Goal: Information Seeking & Learning: Learn about a topic

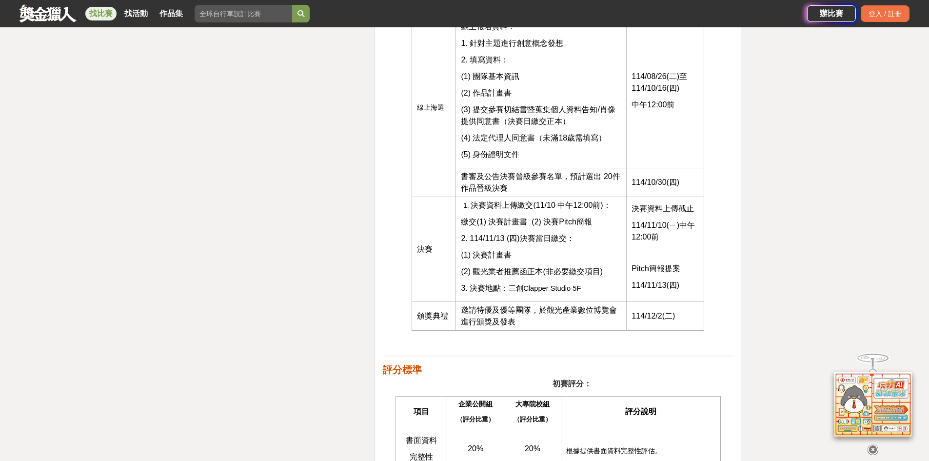
scroll to position [1463, 0]
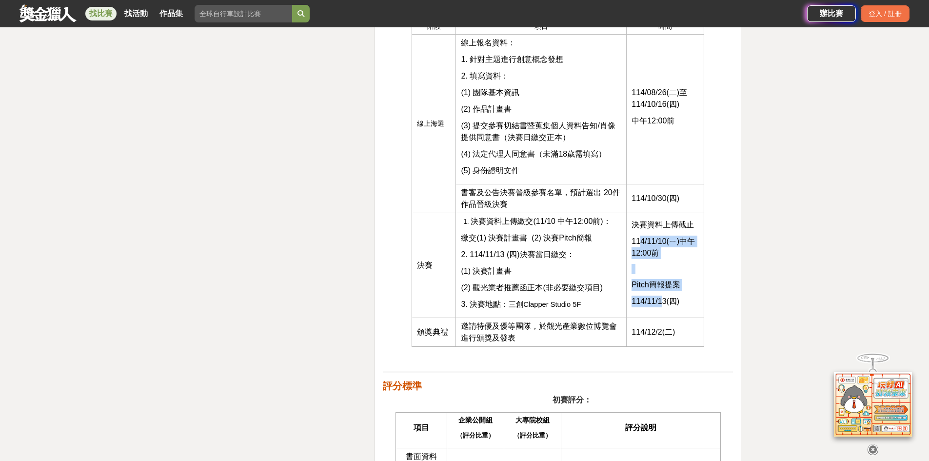
drag, startPoint x: 642, startPoint y: 242, endPoint x: 663, endPoint y: 301, distance: 62.6
click at [663, 301] on td "決賽資料上傳截止 114/11/10(ㄧ)中午12:00前 Pitch簡報提案 114/11/13(四)" at bounding box center [666, 265] width 78 height 105
click at [663, 301] on span "114/11/13(四)" at bounding box center [656, 301] width 48 height 8
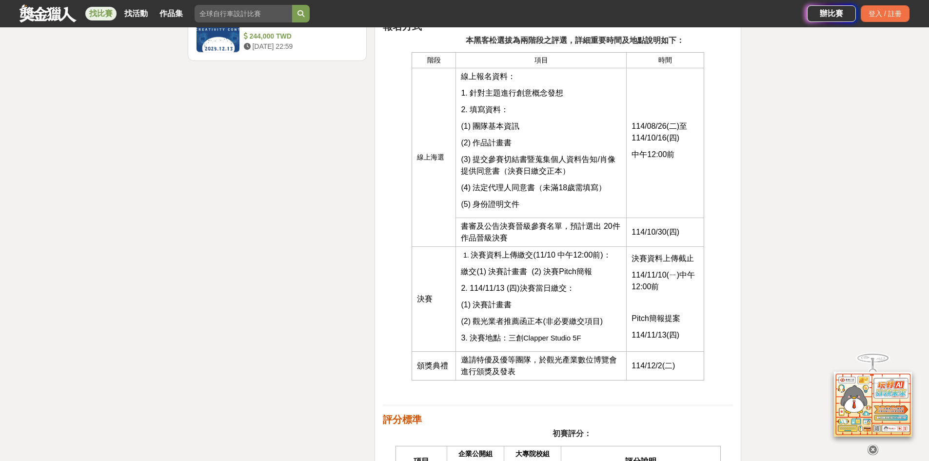
scroll to position [1366, 0]
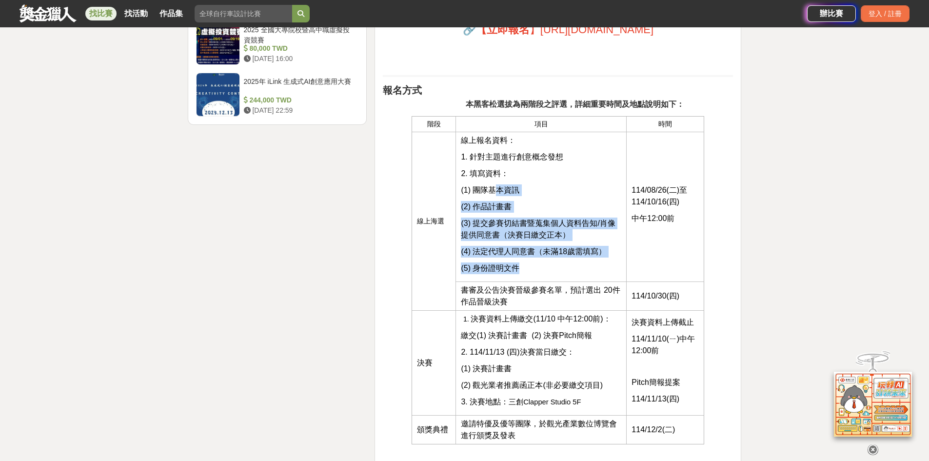
drag, startPoint x: 494, startPoint y: 188, endPoint x: 537, endPoint y: 263, distance: 86.7
click at [537, 263] on td "線上報名資料： 1. 針對主題進行創意概念發想 2. 填寫資料： (1) 團隊基本資訊 (2) 作品計畫書 (3) 提交參賽切結書暨蒐集個人資料告知/肖像提供…" at bounding box center [541, 207] width 171 height 150
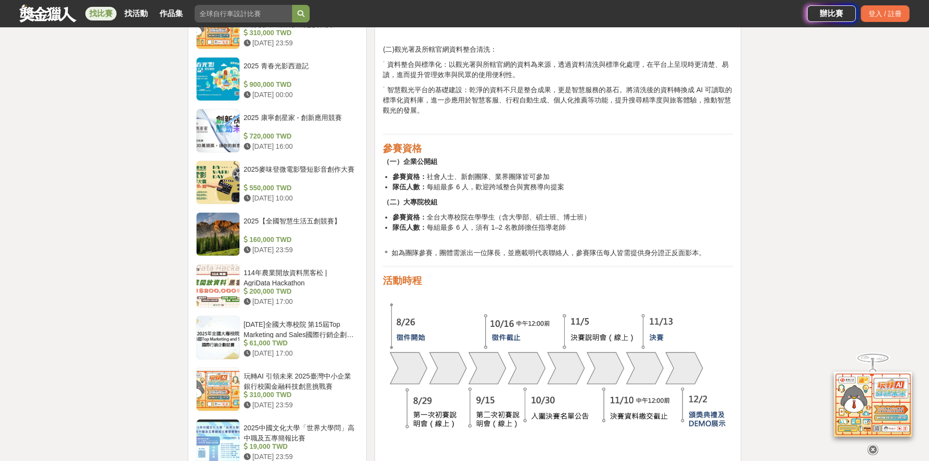
scroll to position [927, 0]
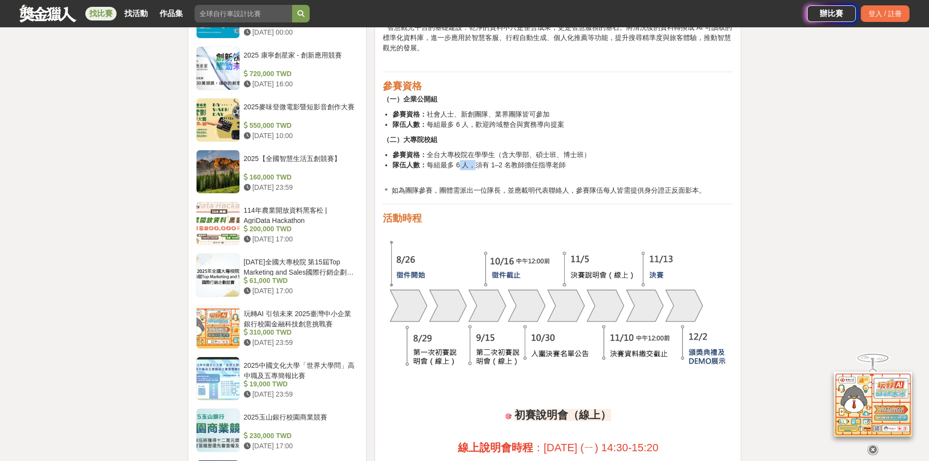
drag, startPoint x: 458, startPoint y: 165, endPoint x: 468, endPoint y: 168, distance: 10.3
click at [468, 168] on li "隊伍人數： 每組最多 6 人，須有 1–2 名教師擔任指導老師" at bounding box center [563, 170] width 340 height 20
drag, startPoint x: 482, startPoint y: 168, endPoint x: 508, endPoint y: 167, distance: 25.9
click at [508, 167] on li "隊伍人數： 每組最多 6 人，須有 1–2 名教師擔任指導老師" at bounding box center [563, 170] width 340 height 20
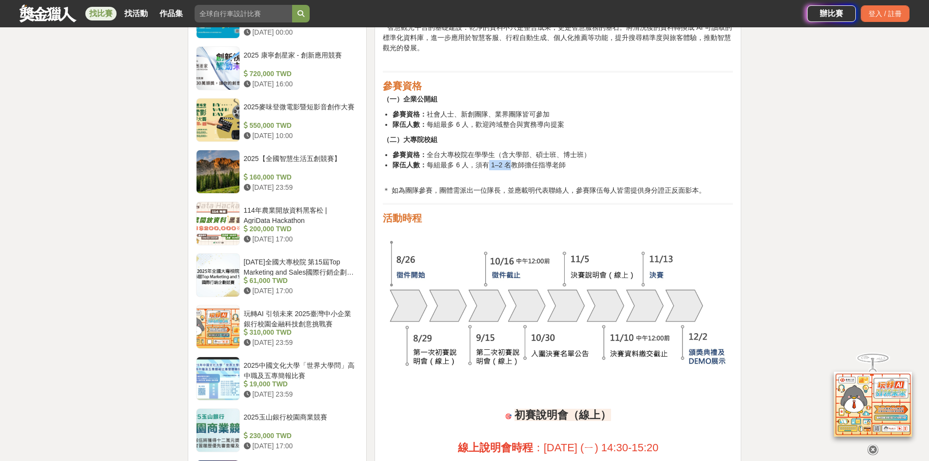
drag, startPoint x: 507, startPoint y: 162, endPoint x: 483, endPoint y: 165, distance: 24.1
click at [483, 165] on li "隊伍人數： 每組最多 6 人，須有 1–2 名教師擔任指導老師" at bounding box center [563, 170] width 340 height 20
click at [492, 167] on li "隊伍人數： 每組最多 6 人，須有 1–2 名教師擔任指導老師" at bounding box center [563, 170] width 340 height 20
click at [504, 168] on li "隊伍人數： 每組最多 6 人，須有 1–2 名教師擔任指導老師" at bounding box center [563, 170] width 340 height 20
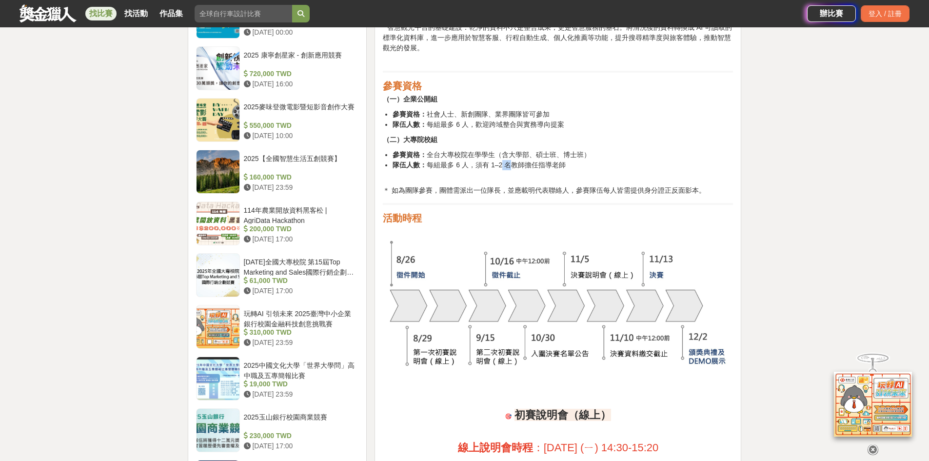
click at [504, 168] on li "隊伍人數： 每組最多 6 人，須有 1–2 名教師擔任指導老師" at bounding box center [563, 170] width 340 height 20
drag, startPoint x: 443, startPoint y: 167, endPoint x: 468, endPoint y: 166, distance: 24.9
click at [468, 166] on li "隊伍人數： 每組最多 6 人，須有 1–2 名教師擔任指導老師" at bounding box center [563, 170] width 340 height 20
click at [466, 310] on img at bounding box center [558, 306] width 350 height 138
click at [493, 262] on img at bounding box center [558, 306] width 350 height 138
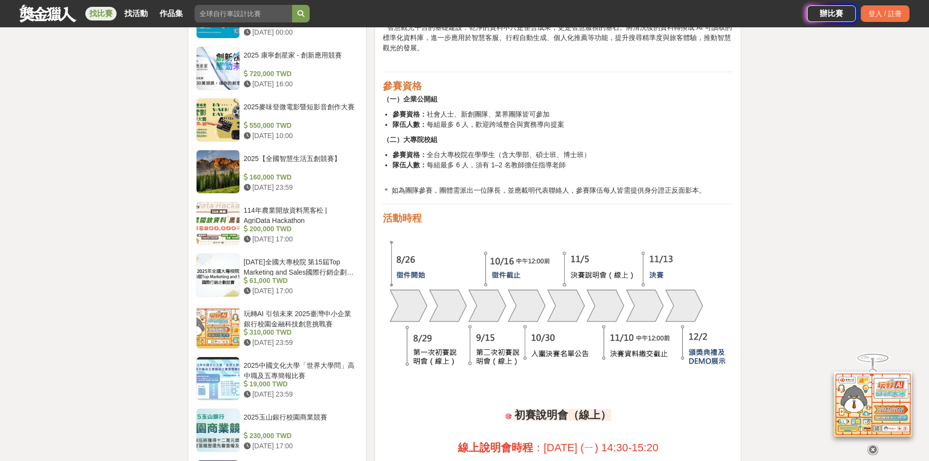
click at [871, 445] on icon at bounding box center [873, 449] width 11 height 11
